Goal: Navigation & Orientation: Find specific page/section

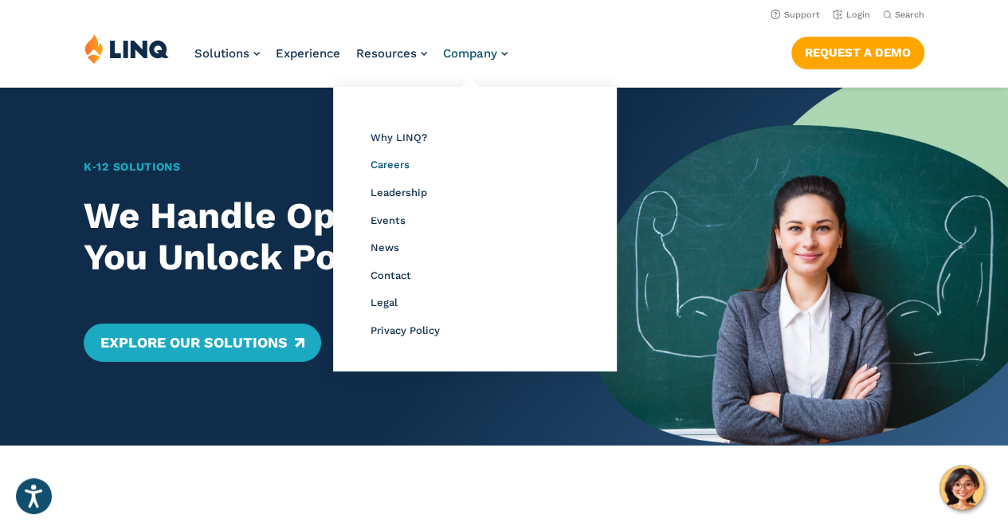
click at [397, 159] on span "Careers" at bounding box center [390, 165] width 39 height 12
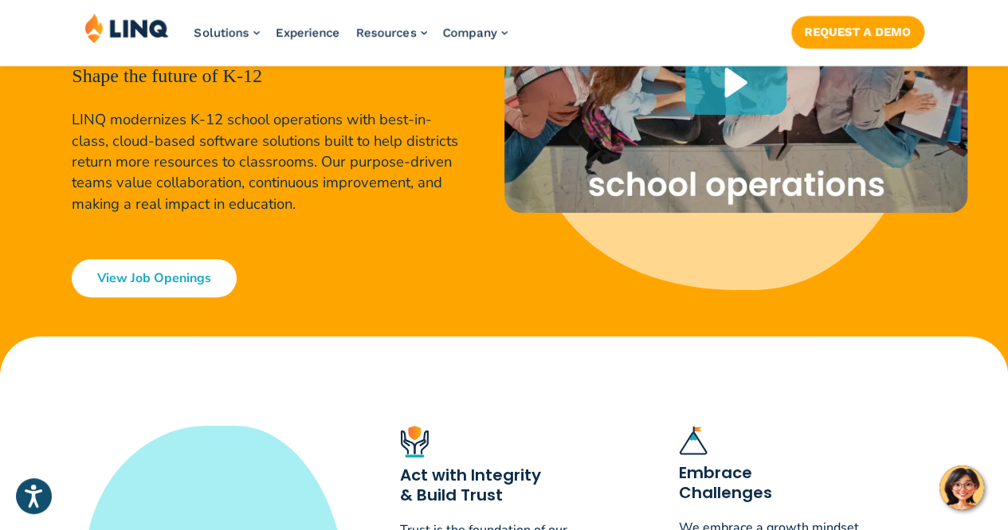
scroll to position [319, 0]
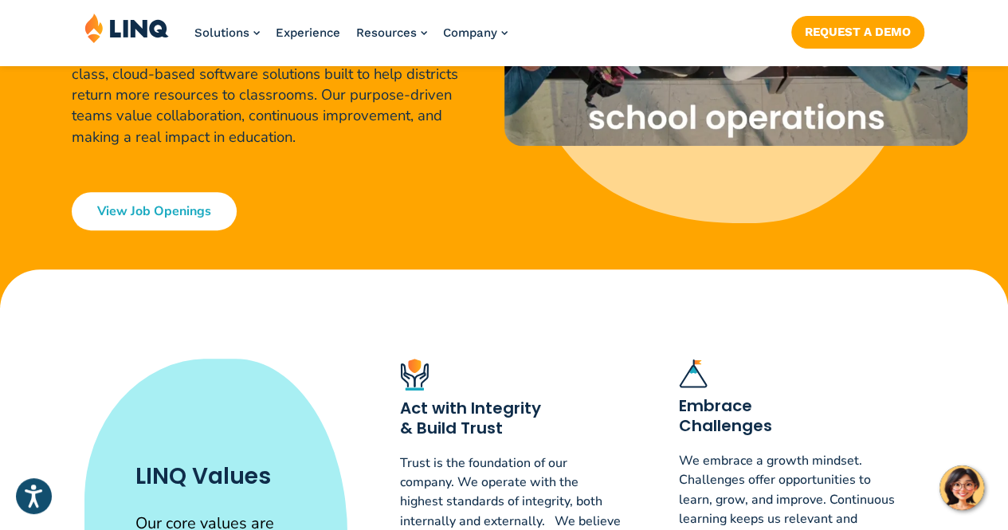
click at [153, 203] on link "View Job Openings" at bounding box center [154, 211] width 165 height 38
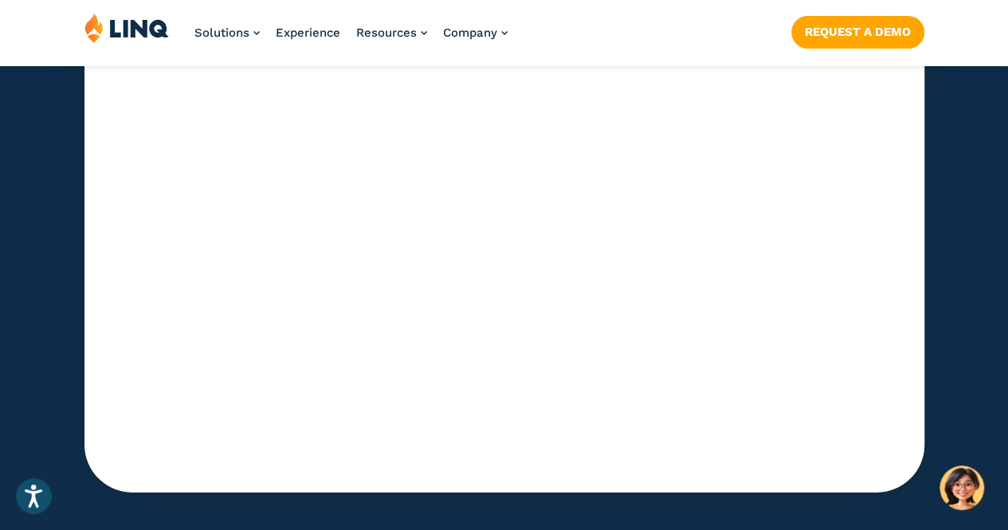
scroll to position [5350, 0]
